Goal: Obtain resource: Obtain resource

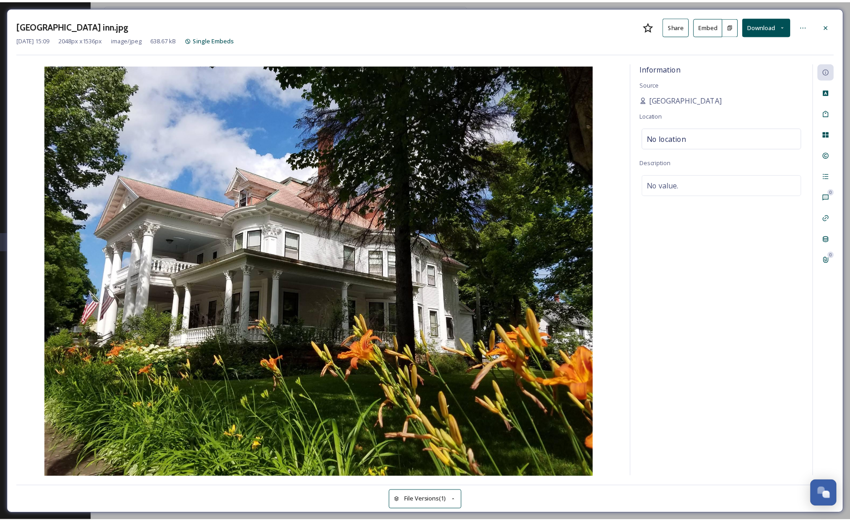
scroll to position [1065, 0]
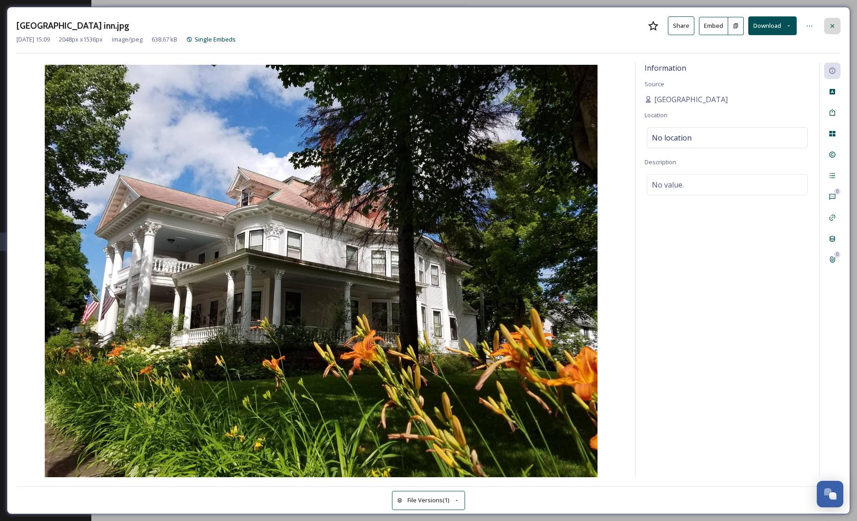
click at [833, 27] on icon at bounding box center [832, 26] width 4 height 4
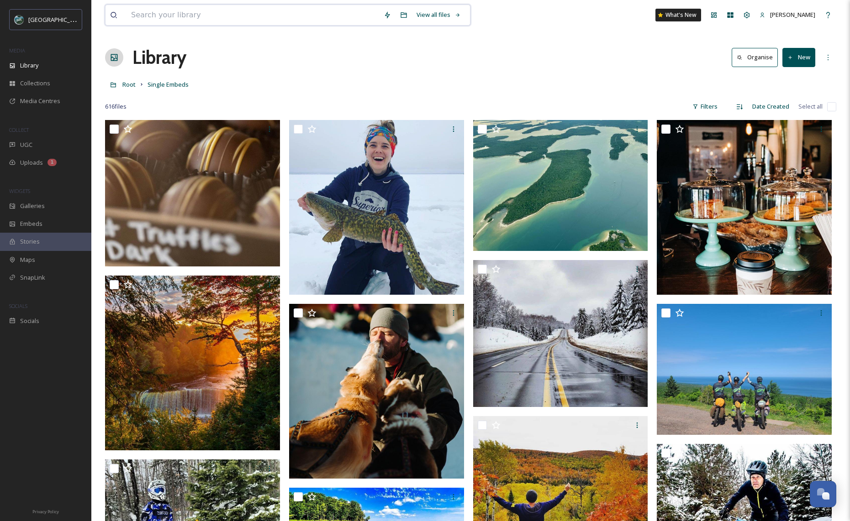
click at [263, 12] on input at bounding box center [252, 15] width 253 height 20
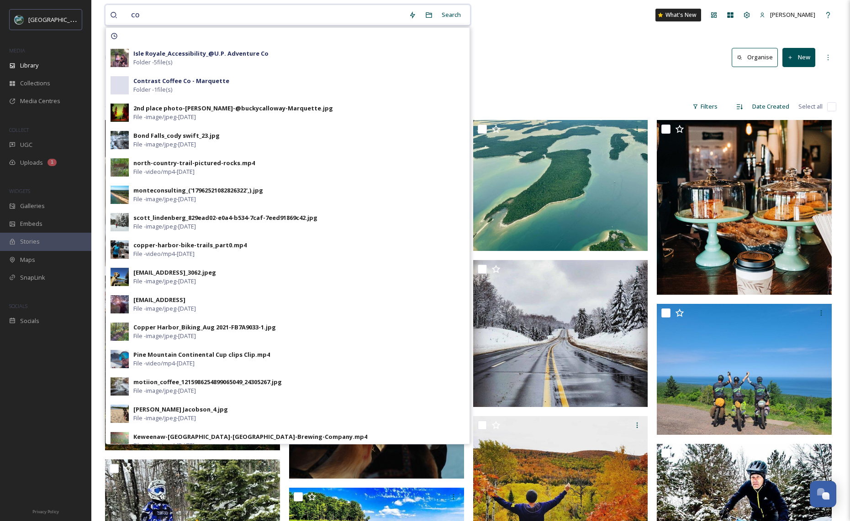
click at [250, 13] on input "co" at bounding box center [265, 15] width 278 height 20
type input "c"
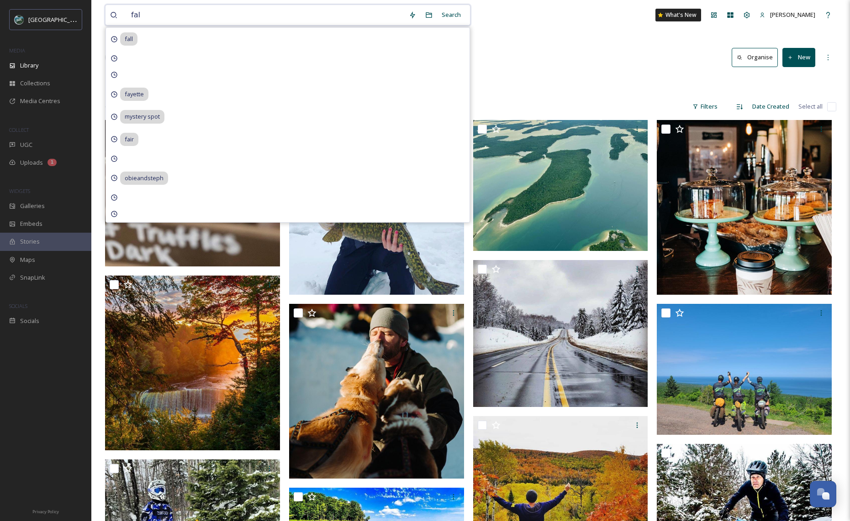
type input "fall"
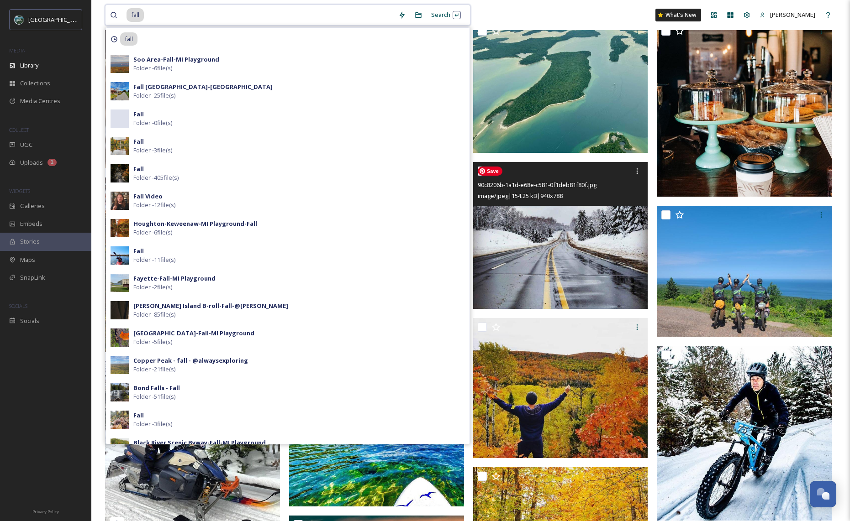
scroll to position [115, 0]
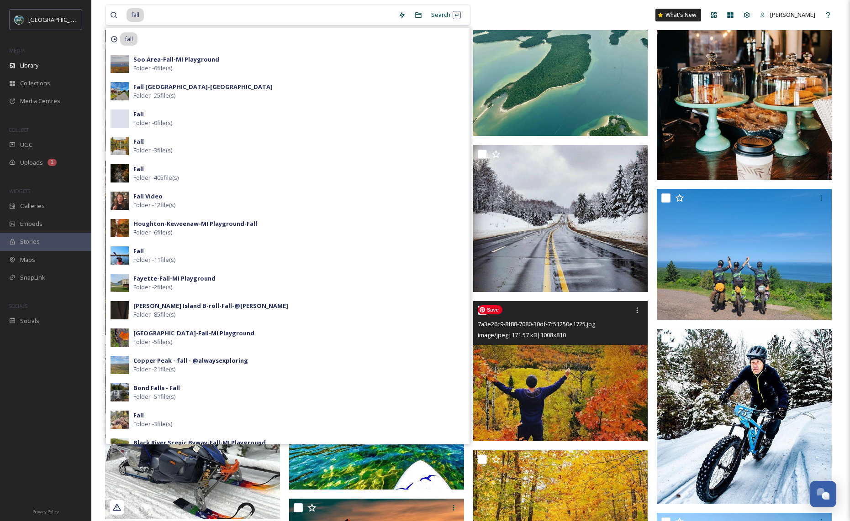
click at [596, 385] on img at bounding box center [560, 371] width 175 height 141
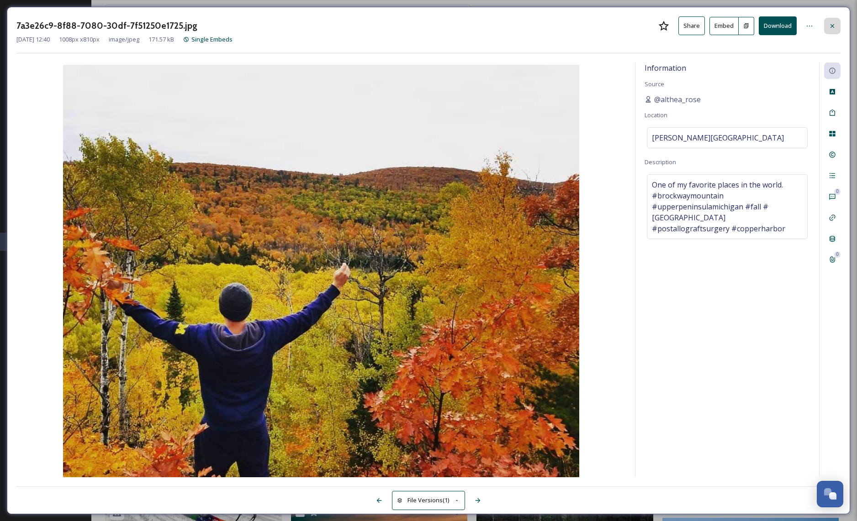
click at [828, 24] on icon at bounding box center [831, 25] width 7 height 7
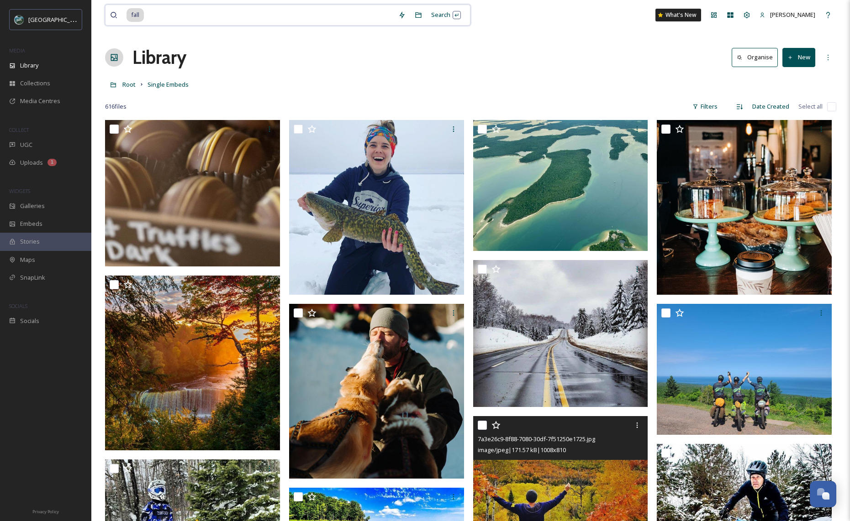
click at [166, 16] on input at bounding box center [269, 15] width 249 height 20
click at [444, 16] on div "Search Press Enter to search" at bounding box center [445, 15] width 39 height 18
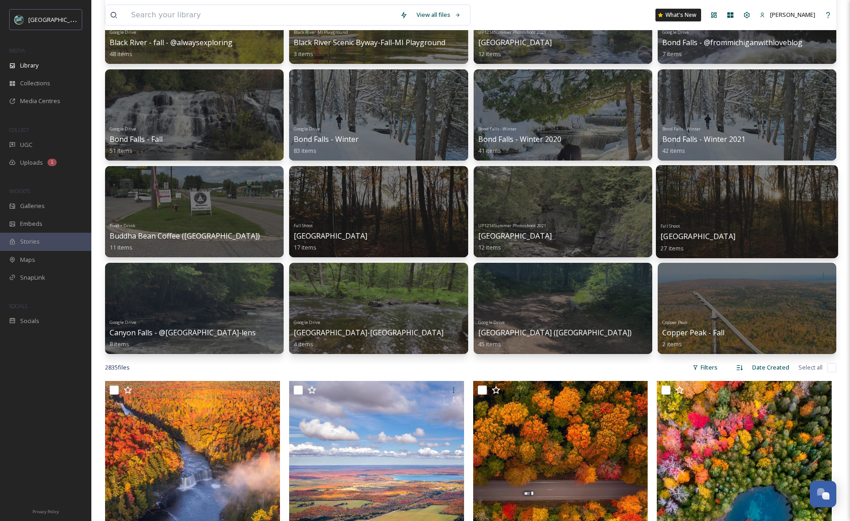
scroll to position [246, 0]
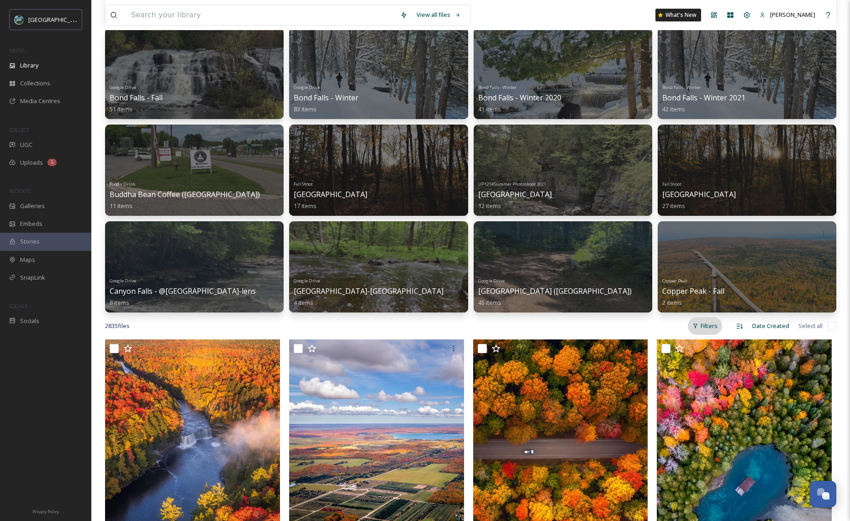
click at [705, 329] on div "Filters" at bounding box center [705, 326] width 34 height 18
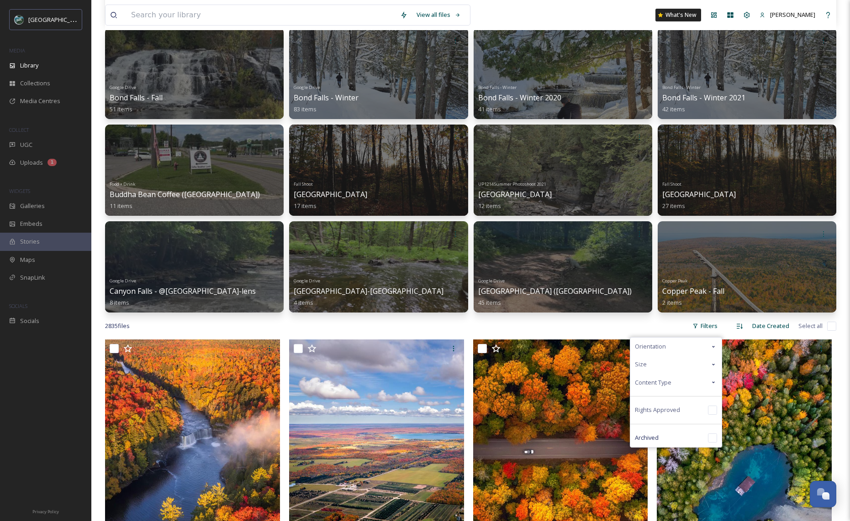
click at [714, 364] on icon at bounding box center [713, 364] width 7 height 7
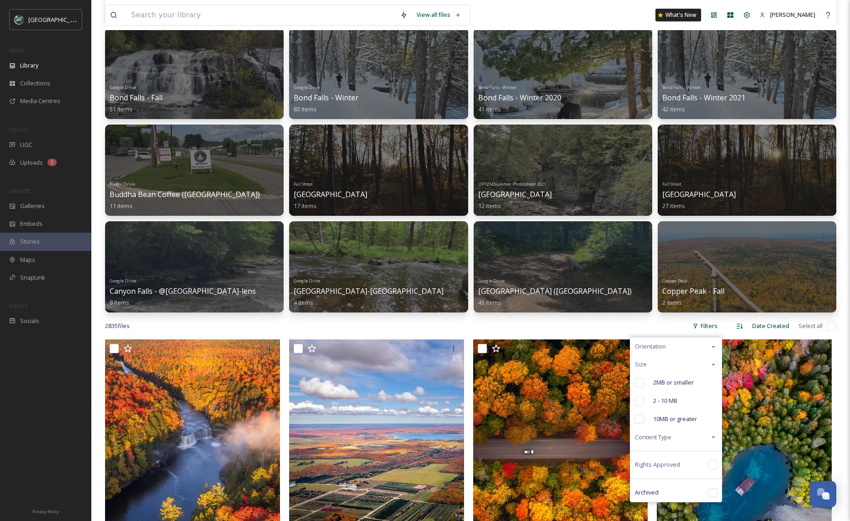
click at [712, 366] on icon at bounding box center [713, 364] width 7 height 7
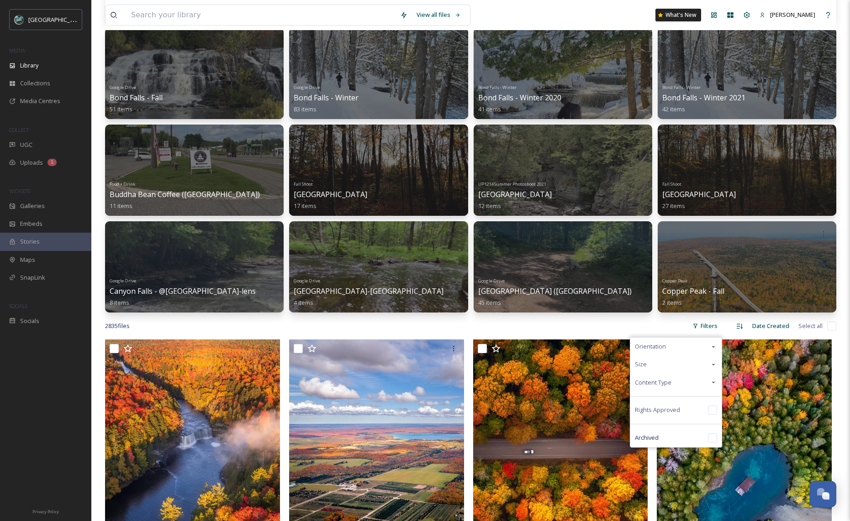
click at [712, 382] on icon at bounding box center [713, 382] width 7 height 7
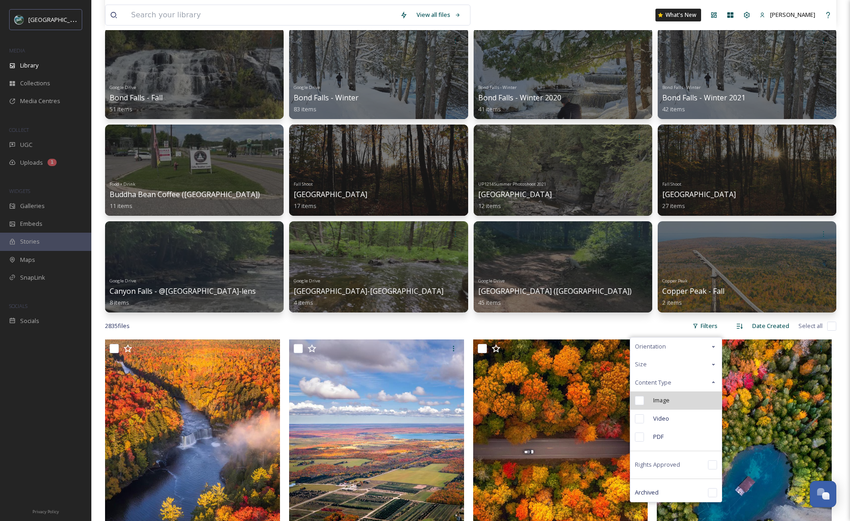
click at [699, 403] on div "Image" at bounding box center [675, 401] width 91 height 18
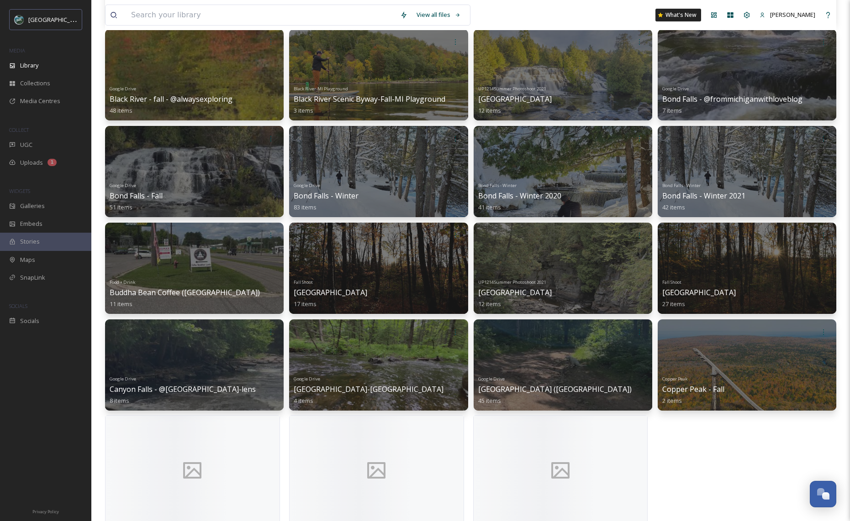
scroll to position [180, 0]
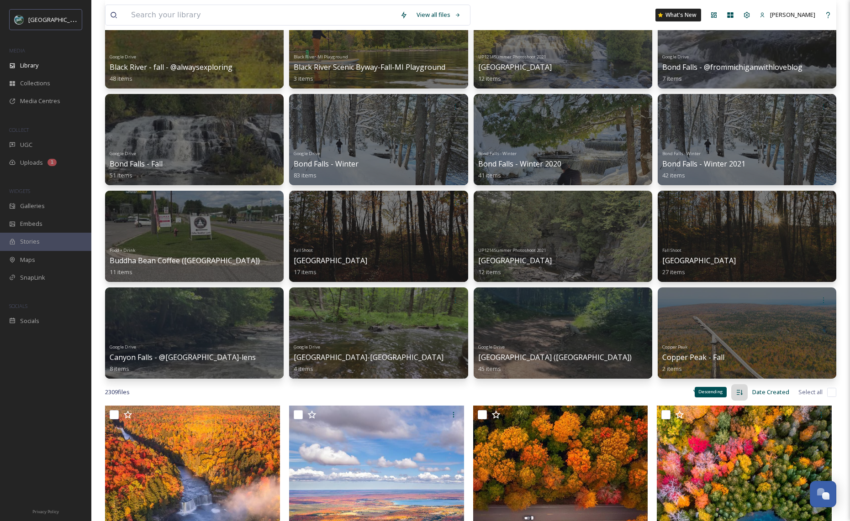
click at [718, 390] on div "Descending" at bounding box center [710, 392] width 32 height 10
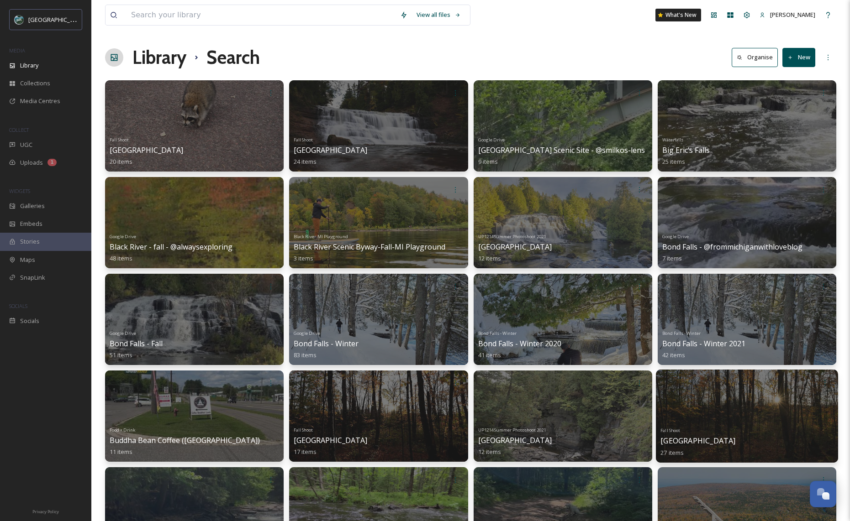
scroll to position [180, 0]
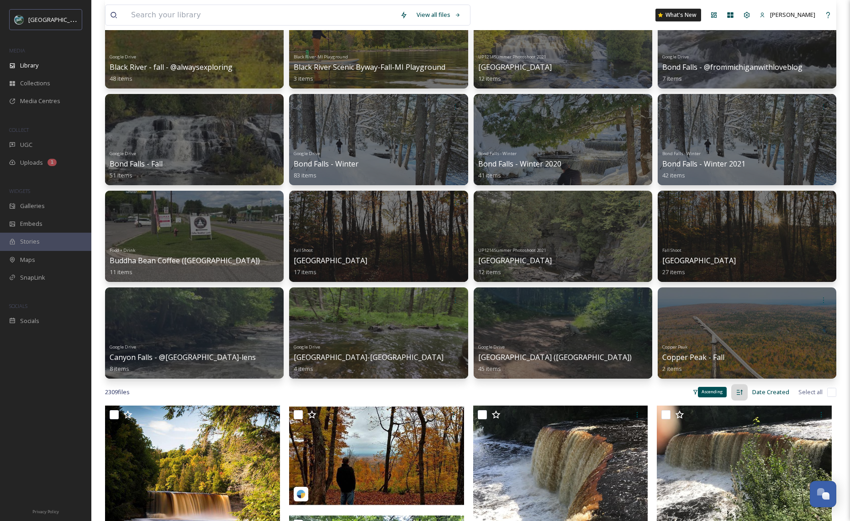
click at [742, 393] on icon at bounding box center [739, 392] width 7 height 7
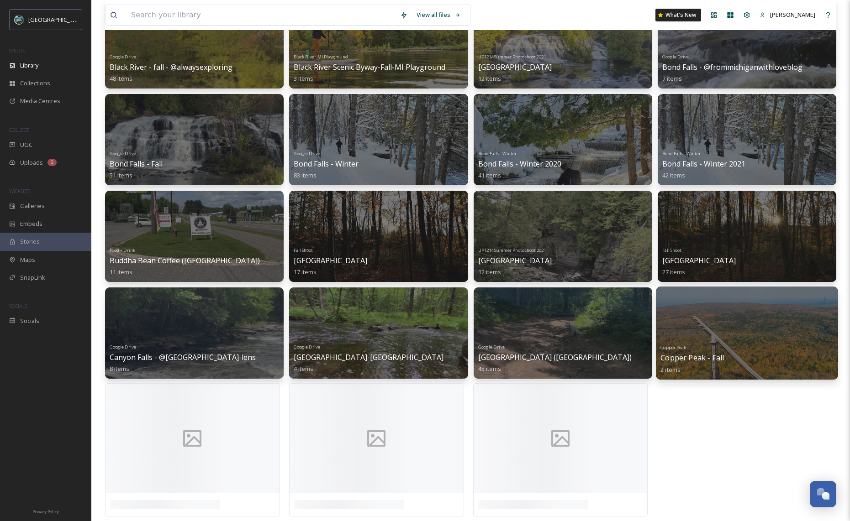
scroll to position [391, 0]
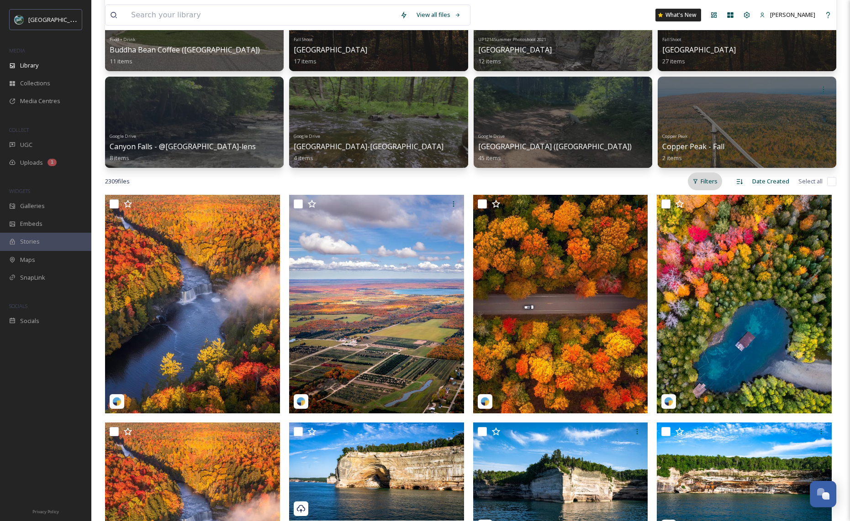
click at [704, 183] on div "Filters" at bounding box center [705, 182] width 34 height 18
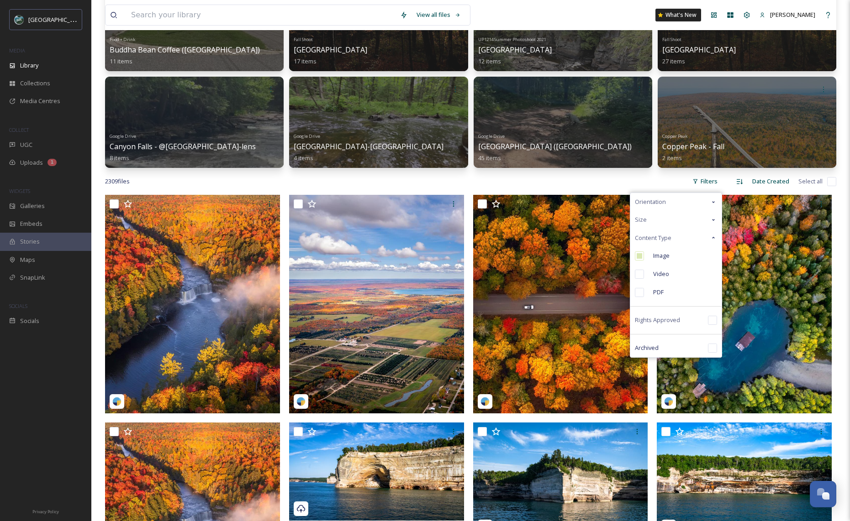
click at [683, 203] on div "Orientation" at bounding box center [675, 202] width 91 height 18
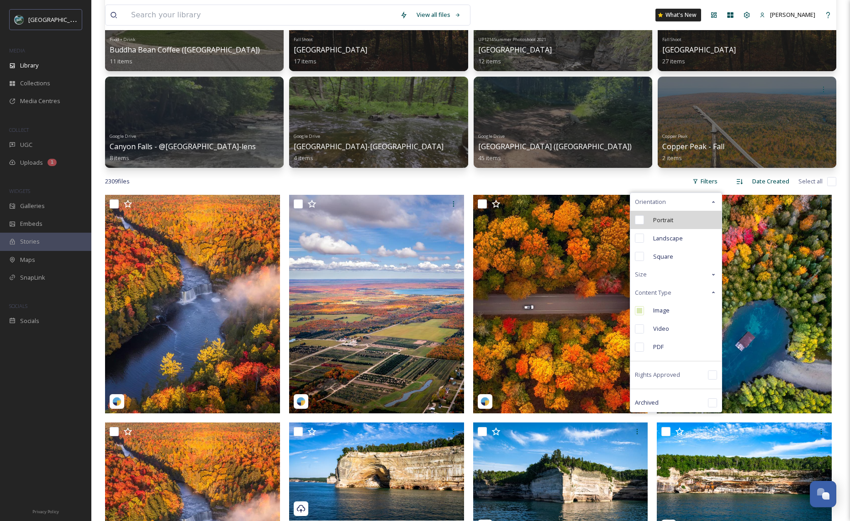
click at [676, 224] on div "Portrait" at bounding box center [675, 220] width 91 height 18
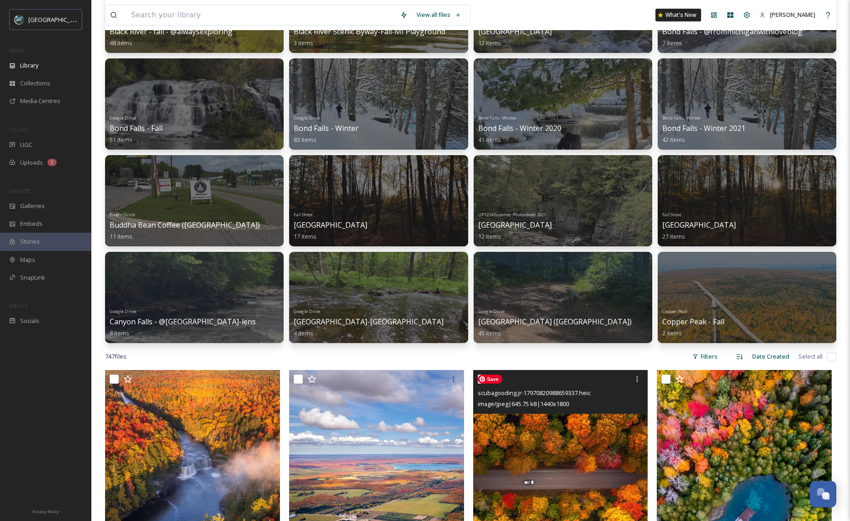
scroll to position [258, 0]
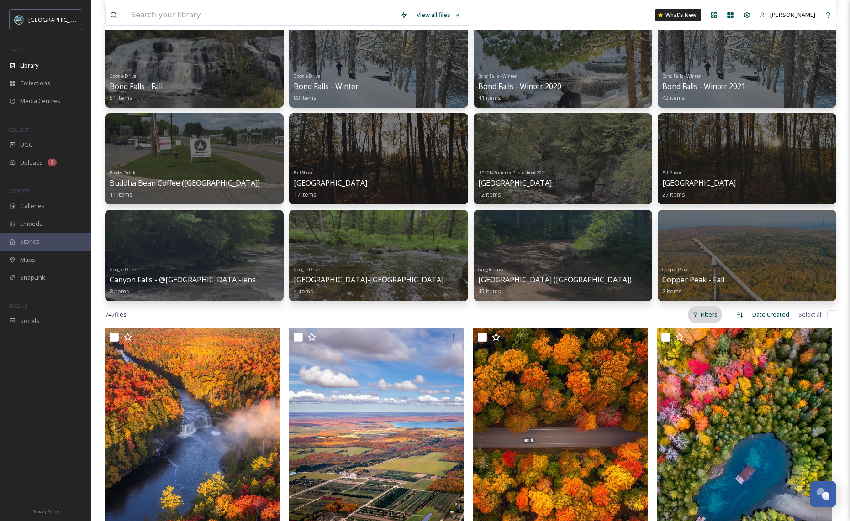
click at [703, 314] on div "Filters" at bounding box center [705, 315] width 34 height 18
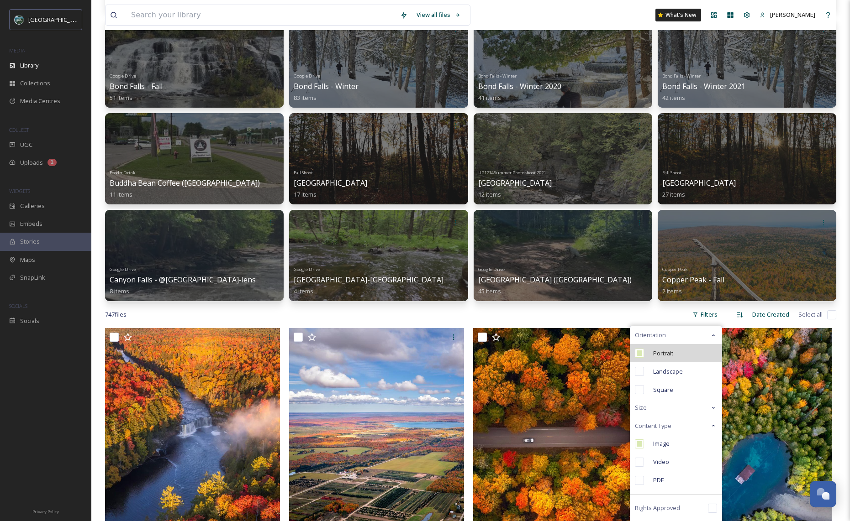
click at [673, 357] on span "Portrait" at bounding box center [663, 353] width 20 height 9
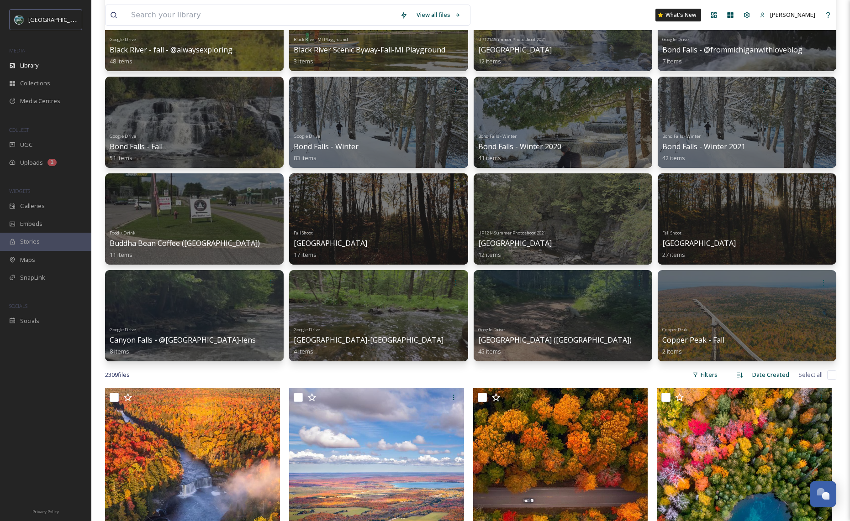
scroll to position [242, 0]
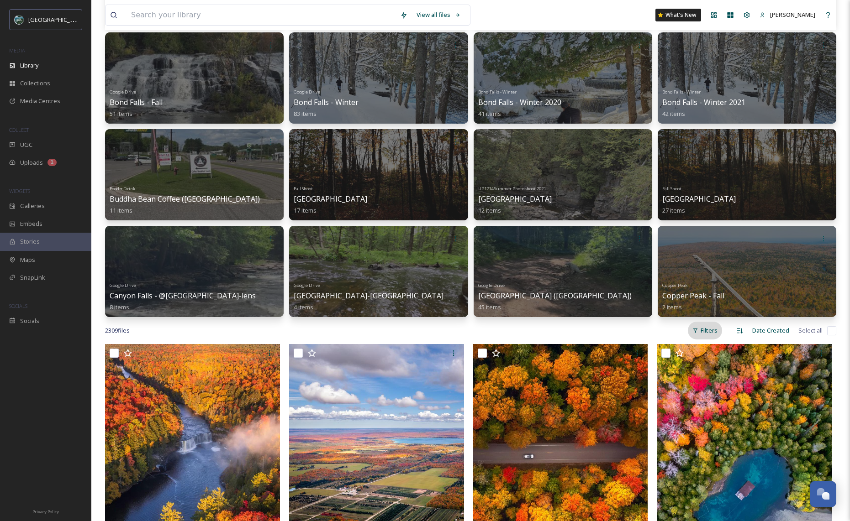
click at [704, 332] on div "Filters" at bounding box center [705, 331] width 34 height 18
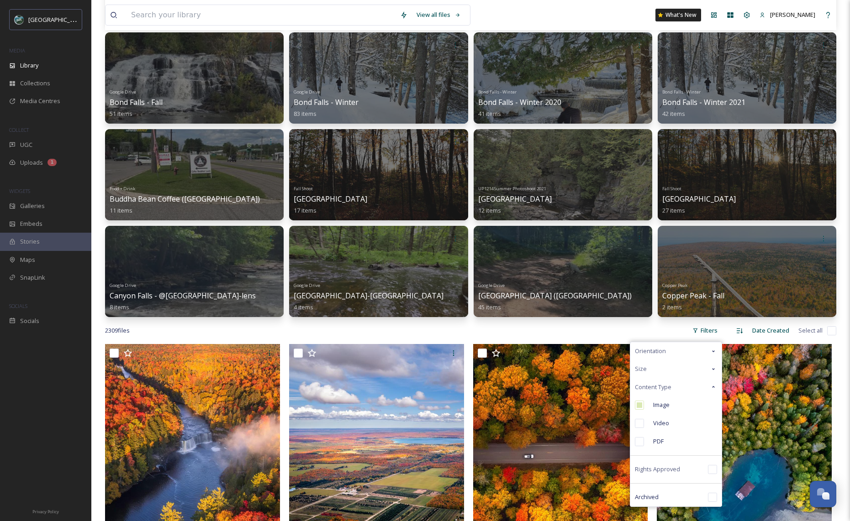
click at [674, 350] on div "Orientation" at bounding box center [675, 351] width 91 height 18
click at [671, 392] on div "Landscape" at bounding box center [675, 388] width 91 height 18
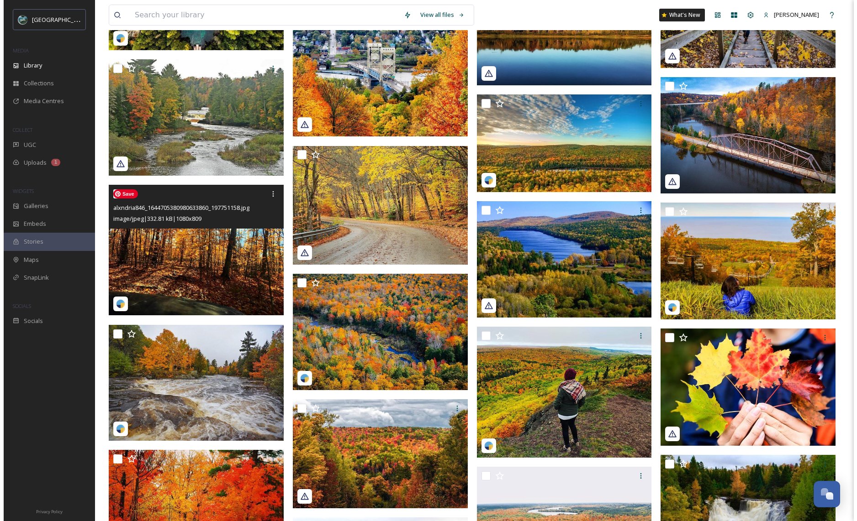
scroll to position [5006, 0]
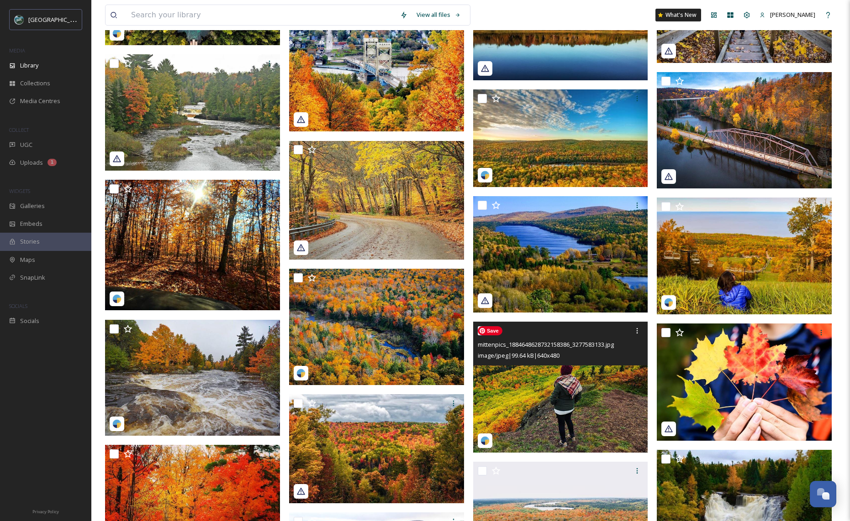
click at [593, 408] on img at bounding box center [560, 387] width 175 height 131
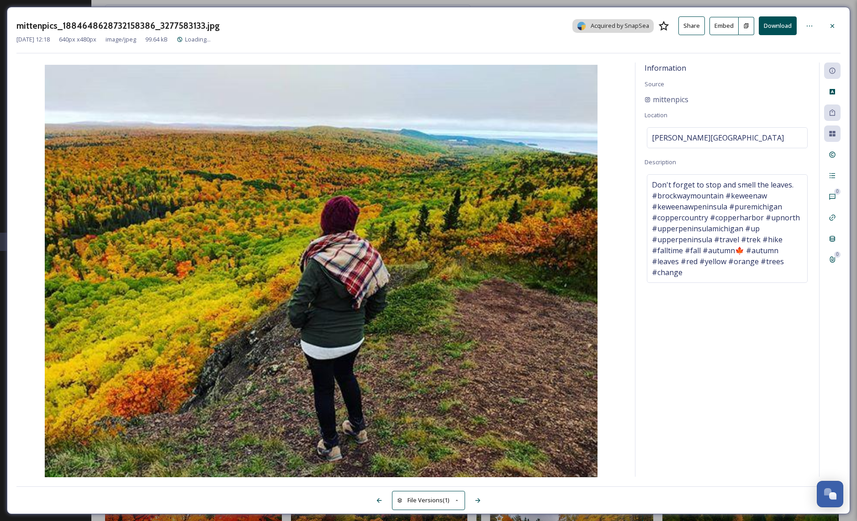
click at [718, 27] on button "Embed" at bounding box center [723, 26] width 29 height 18
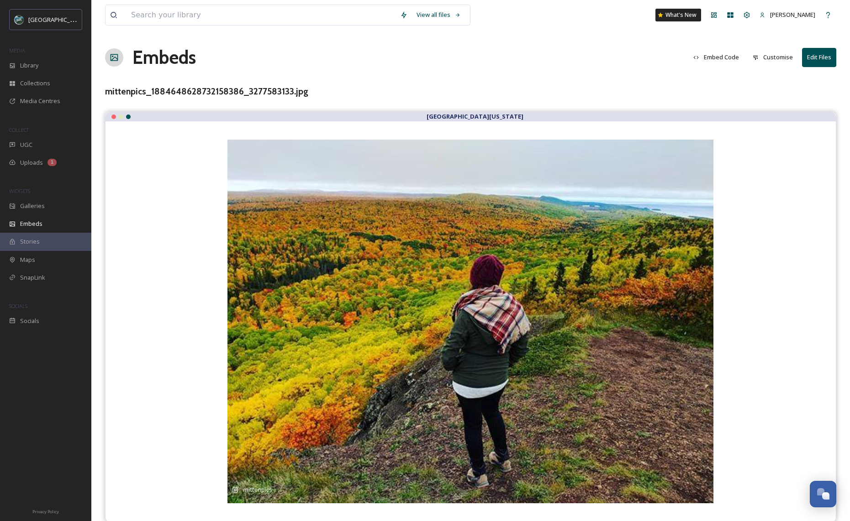
click at [726, 59] on button "Embed Code" at bounding box center [716, 57] width 55 height 18
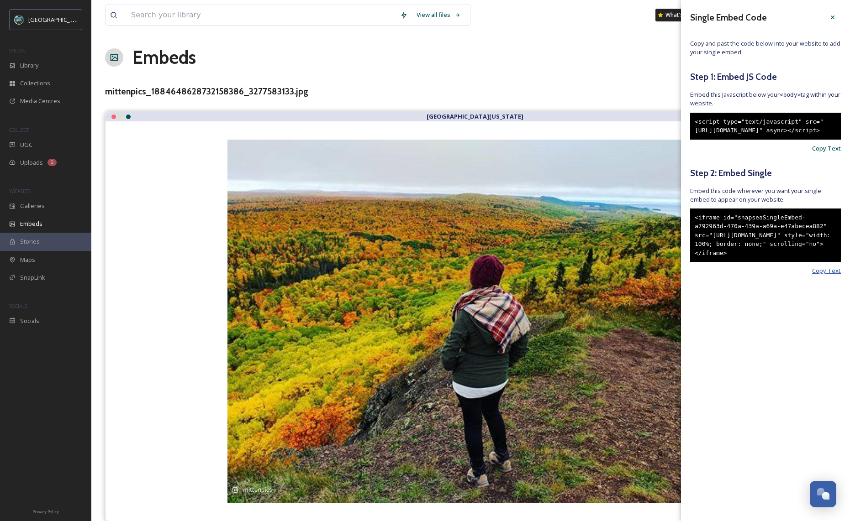
click at [831, 275] on span "Copy Text" at bounding box center [826, 271] width 29 height 9
